Goal: Task Accomplishment & Management: Use online tool/utility

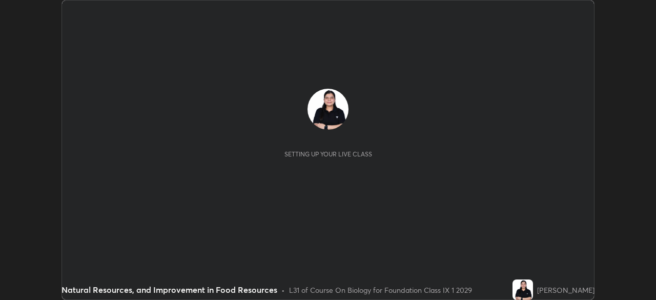
scroll to position [300, 656]
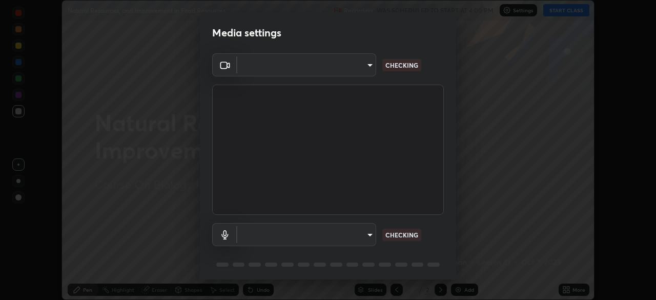
type input "f9c9e40c1fdfe5ebbc4e1433fe736b883486ebc84e0c1da292a4ca4c1bdb3432"
click at [313, 232] on body "Erase all Natural Resources, and Improvement in Food Resources Recording WAS SC…" at bounding box center [328, 150] width 656 height 300
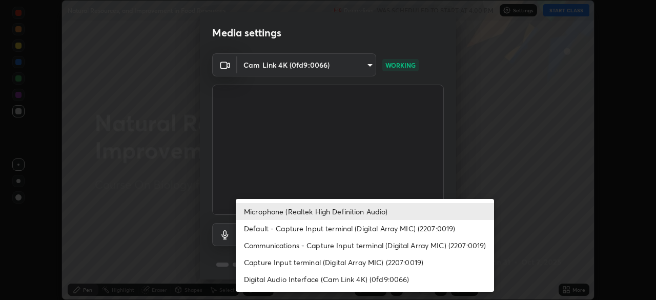
click at [340, 228] on li "Default - Capture Input terminal (Digital Array MIC) (2207:0019)" at bounding box center [365, 228] width 258 height 17
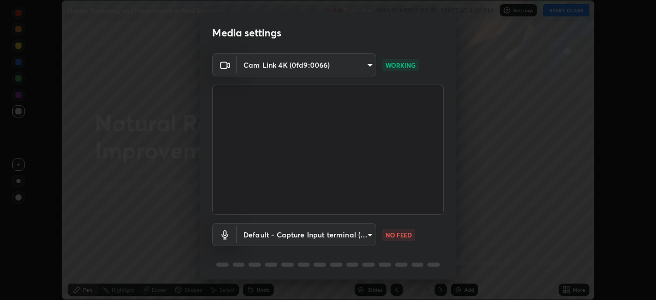
type input "default"
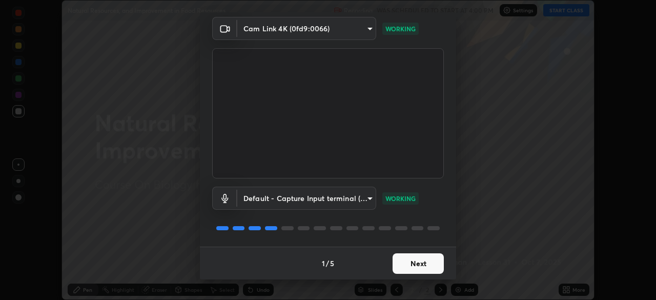
click at [408, 258] on button "Next" at bounding box center [418, 263] width 51 height 21
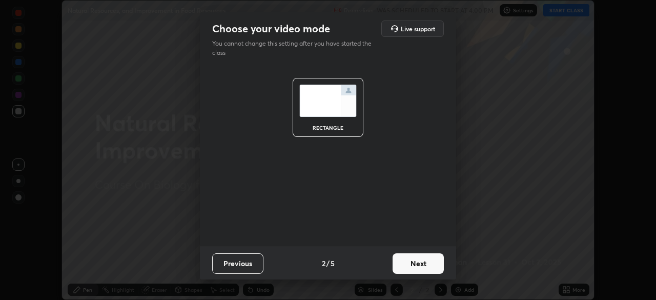
scroll to position [0, 0]
click at [409, 258] on button "Next" at bounding box center [418, 263] width 51 height 21
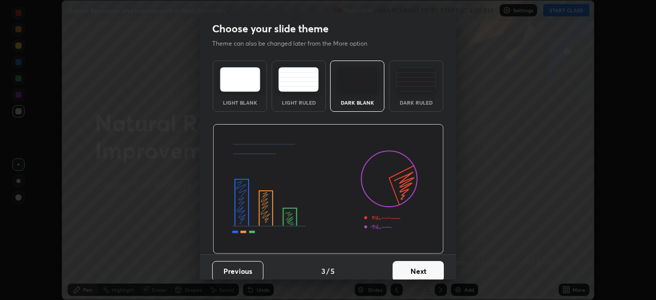
click at [414, 273] on button "Next" at bounding box center [418, 271] width 51 height 21
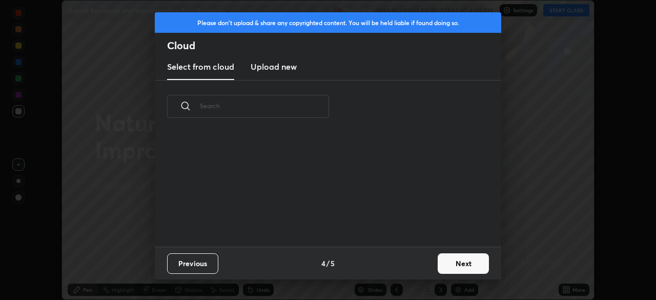
scroll to position [114, 329]
click at [458, 265] on button "Next" at bounding box center [463, 263] width 51 height 21
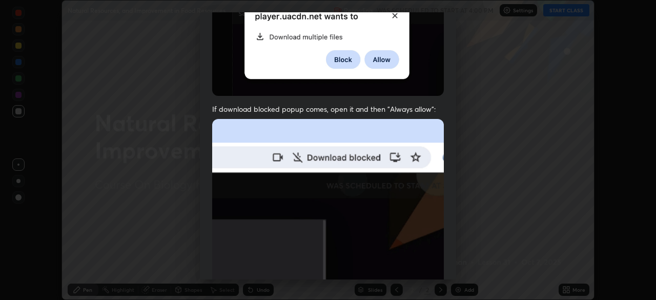
scroll to position [246, 0]
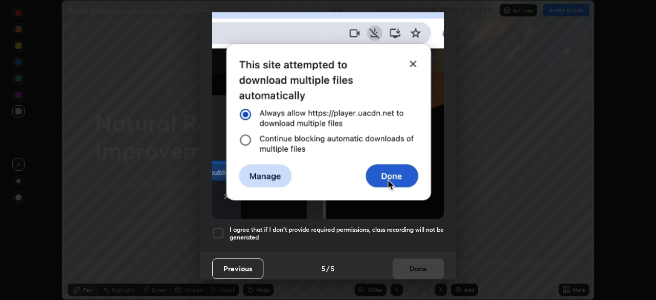
click at [220, 227] on div at bounding box center [218, 233] width 12 height 12
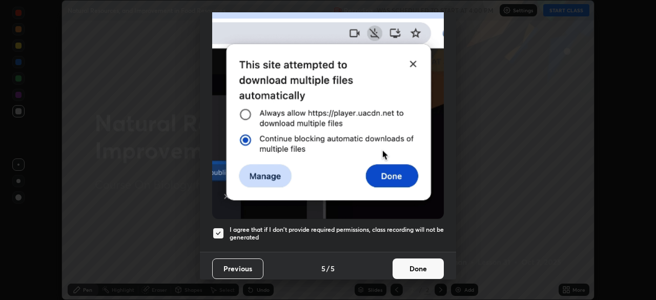
click at [417, 258] on button "Done" at bounding box center [418, 268] width 51 height 21
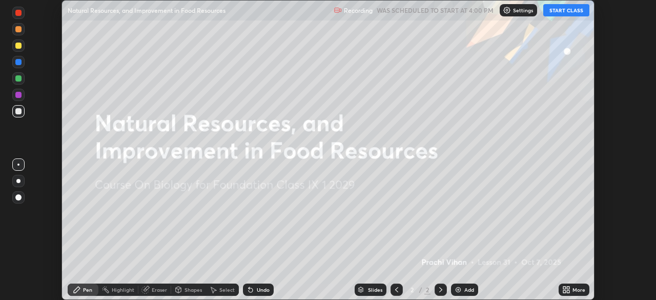
click at [556, 13] on button "START CLASS" at bounding box center [566, 10] width 46 height 12
click at [464, 289] on div "Add" at bounding box center [469, 289] width 10 height 5
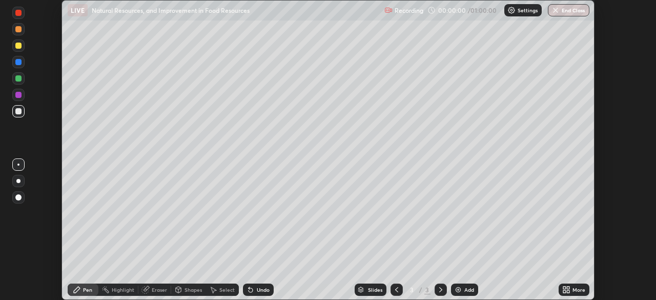
click at [568, 288] on icon at bounding box center [568, 288] width 3 height 3
